Goal: Navigation & Orientation: Find specific page/section

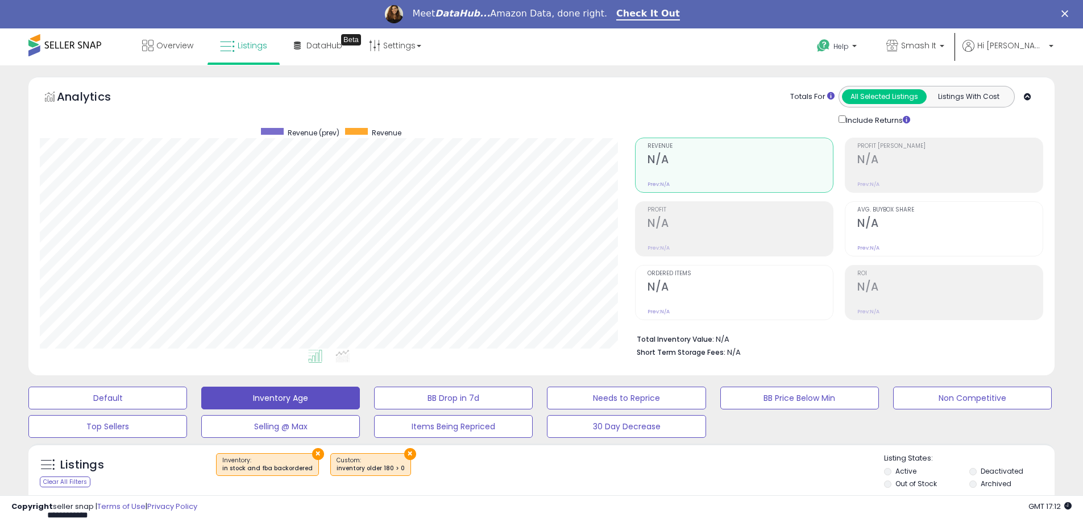
scroll to position [233, 595]
click at [168, 46] on span "Overview" at bounding box center [174, 45] width 37 height 11
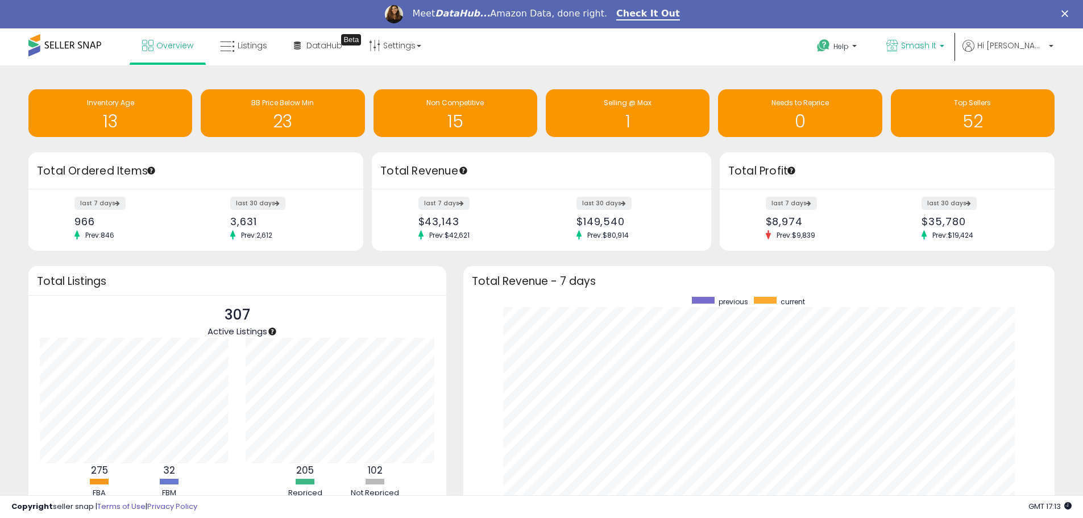
click at [930, 47] on span "Smash It" at bounding box center [918, 45] width 35 height 11
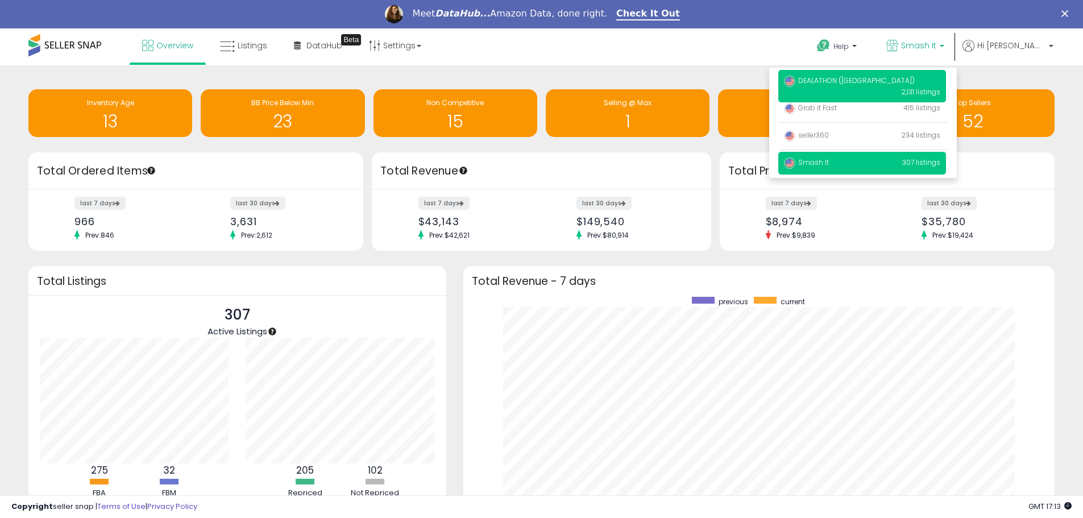
click at [888, 82] on p "DEALATHON ([GEOGRAPHIC_DATA]) 2,131 listings" at bounding box center [862, 86] width 168 height 32
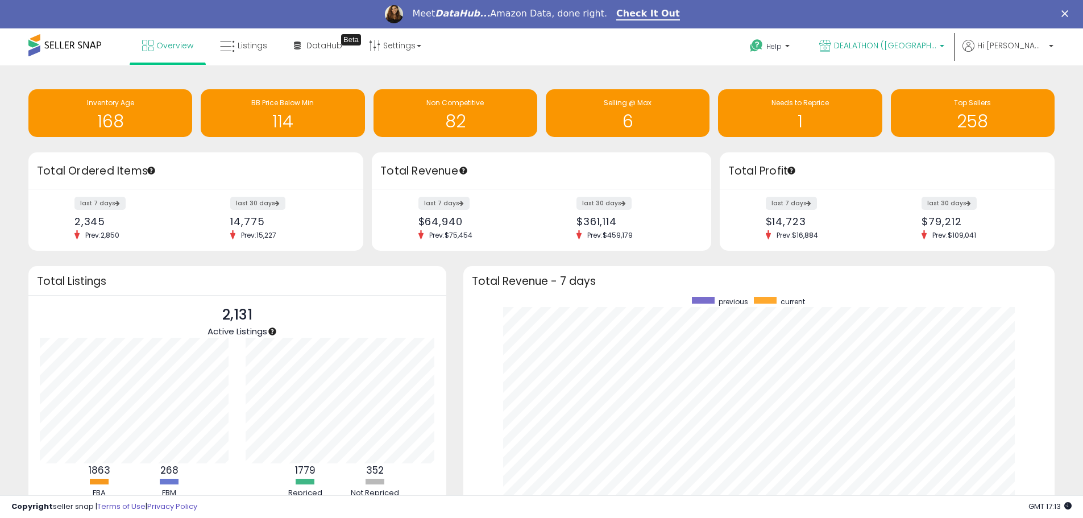
click at [911, 50] on span "DEALATHON ([GEOGRAPHIC_DATA])" at bounding box center [885, 45] width 102 height 11
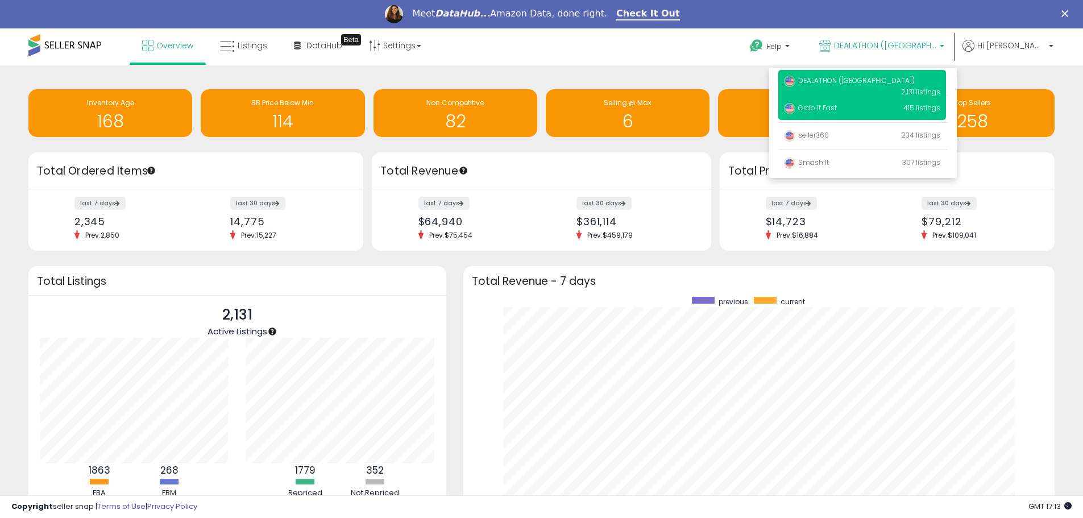
click at [859, 116] on p "Grab it Fast 415 listings" at bounding box center [862, 108] width 168 height 23
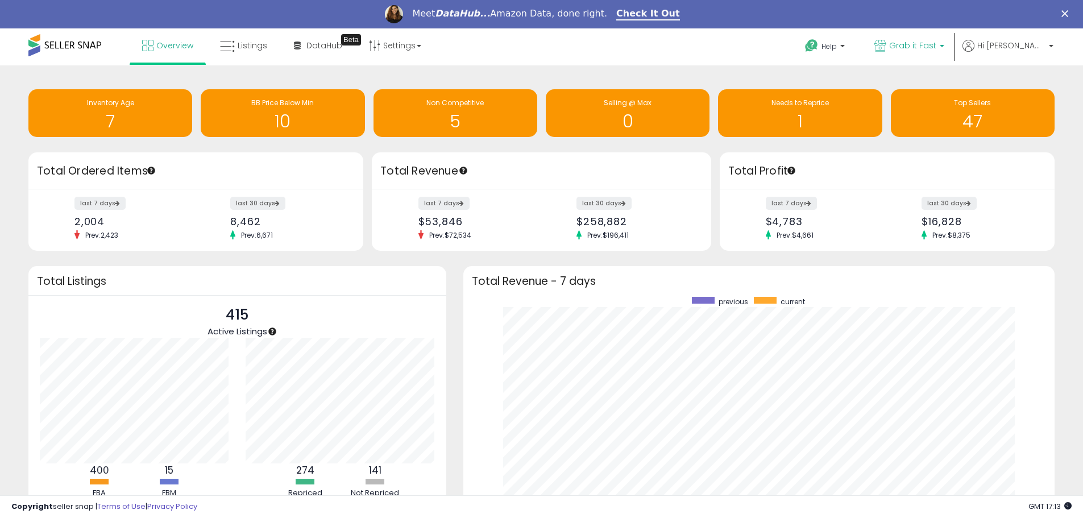
click at [925, 41] on span "Grab it Fast" at bounding box center [912, 45] width 47 height 11
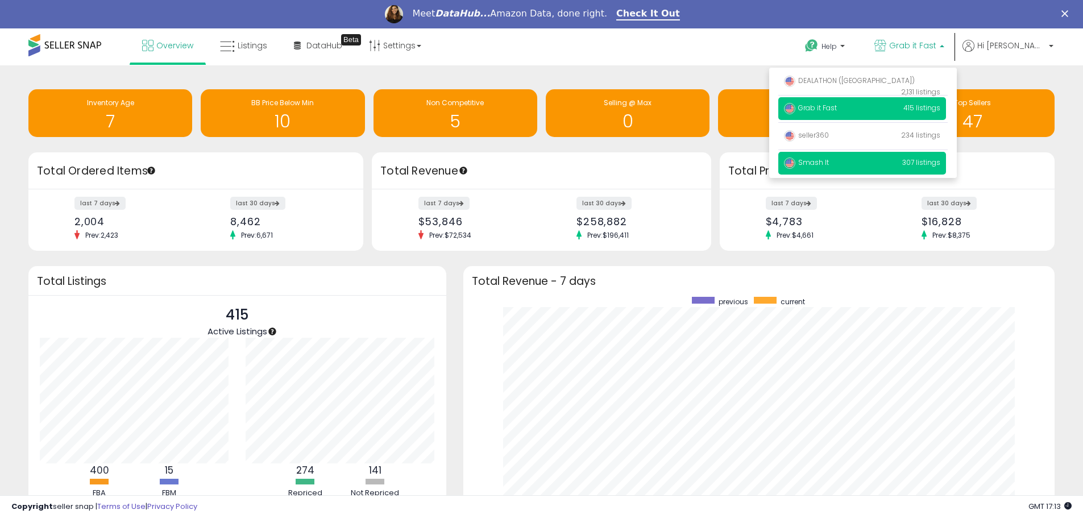
click at [829, 165] on span "Smash It" at bounding box center [806, 162] width 45 height 10
